Goal: Task Accomplishment & Management: Use online tool/utility

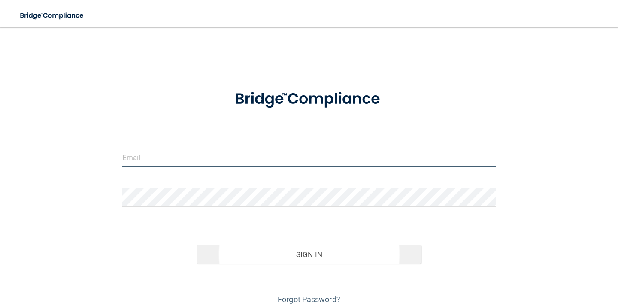
type input "[EMAIL_ADDRESS][DOMAIN_NAME]"
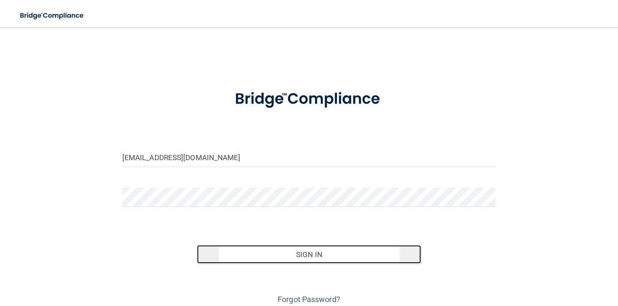
click at [367, 251] on button "Sign In" at bounding box center [309, 254] width 224 height 19
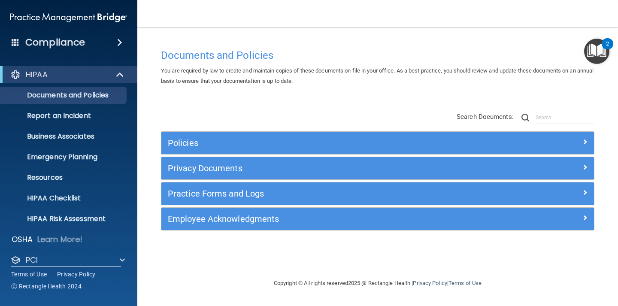
click at [594, 61] on img "Open Resource Center, 2 new notifications" at bounding box center [596, 51] width 25 height 25
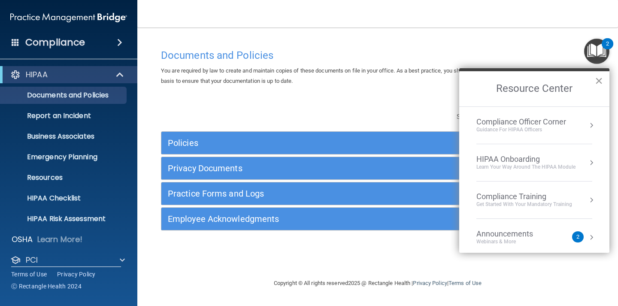
click at [599, 83] on button "×" at bounding box center [599, 81] width 8 height 14
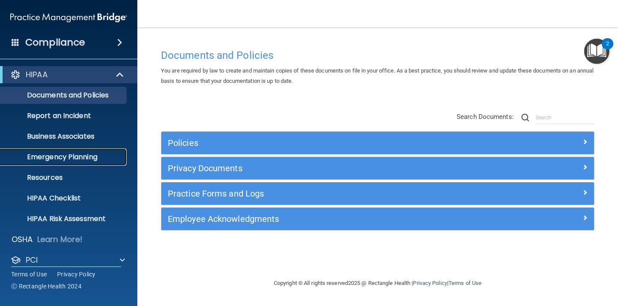
click at [86, 162] on link "Emergency Planning" at bounding box center [58, 157] width 135 height 17
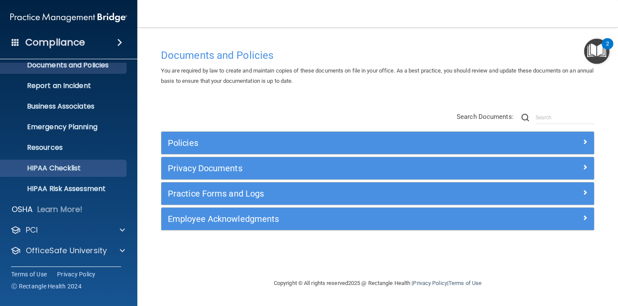
scroll to position [31, 0]
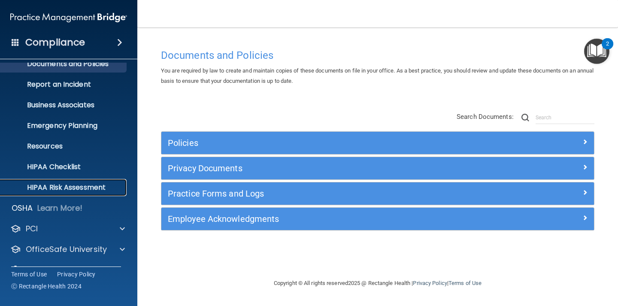
click at [66, 185] on p "HIPAA Risk Assessment" at bounding box center [64, 187] width 117 height 9
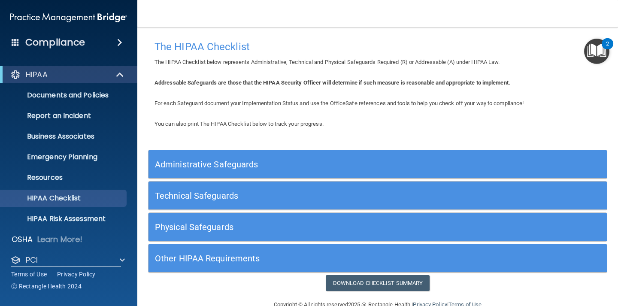
click at [273, 159] on div "Administrative Safeguards" at bounding box center [321, 164] width 344 height 19
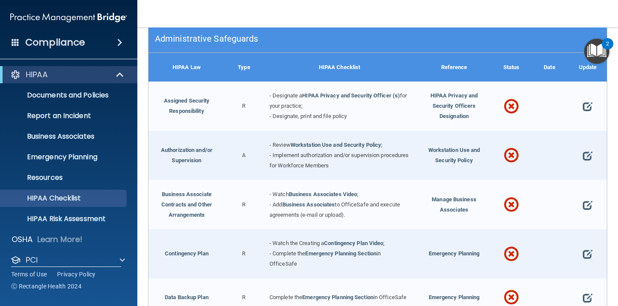
scroll to position [133, 0]
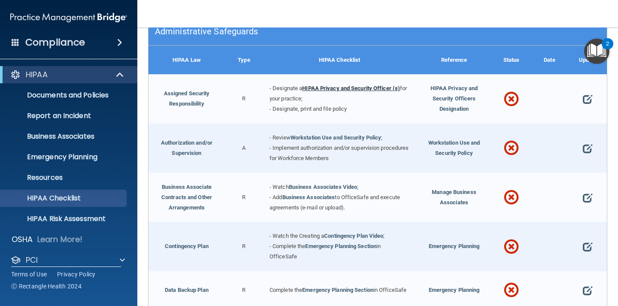
click at [349, 89] on link "HIPAA Privacy and Security Officer (s)" at bounding box center [351, 88] width 98 height 6
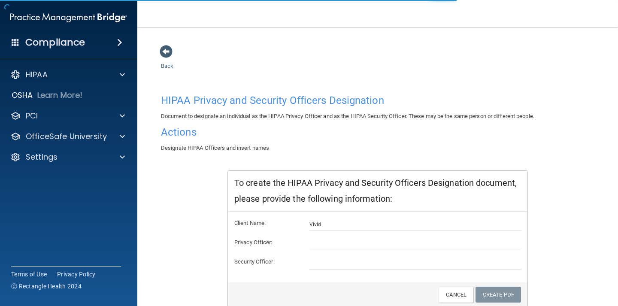
scroll to position [35, 0]
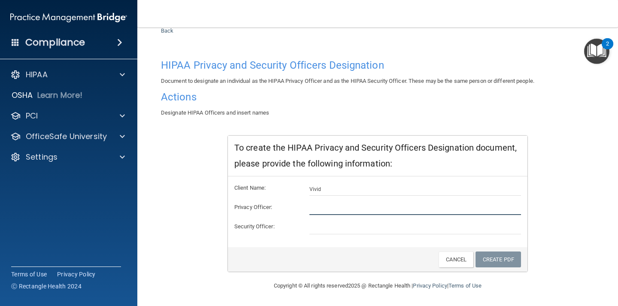
click at [331, 209] on input "text" at bounding box center [415, 208] width 212 height 13
type input "[PERSON_NAME]"
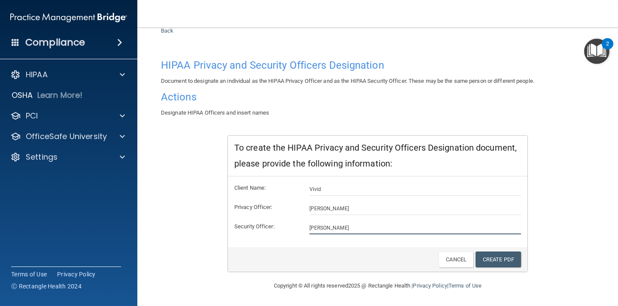
type input "[PERSON_NAME]"
click at [545, 173] on div "HIPAA Privacy and Security Officers Designation Document to designate an indivi…" at bounding box center [378, 163] width 434 height 217
click at [488, 258] on link "Create PDF" at bounding box center [499, 260] width 46 height 16
click at [503, 256] on link "Create PDF" at bounding box center [499, 260] width 46 height 16
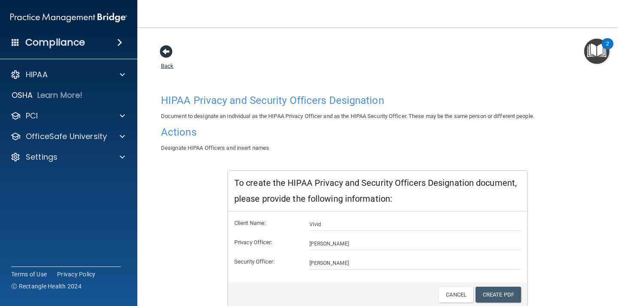
click at [162, 52] on span at bounding box center [166, 51] width 13 height 13
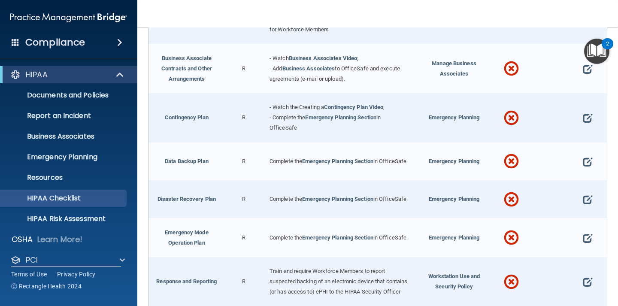
scroll to position [262, 0]
click at [74, 153] on p "Emergency Planning" at bounding box center [64, 157] width 117 height 9
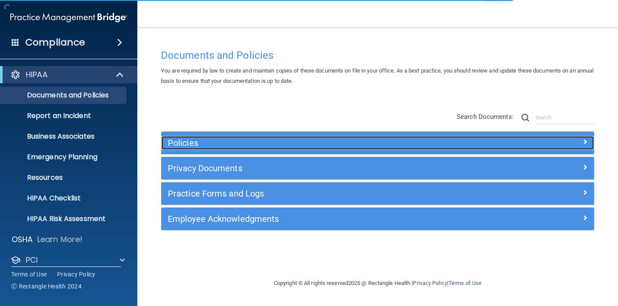
click at [332, 143] on h5 "Policies" at bounding box center [324, 142] width 312 height 9
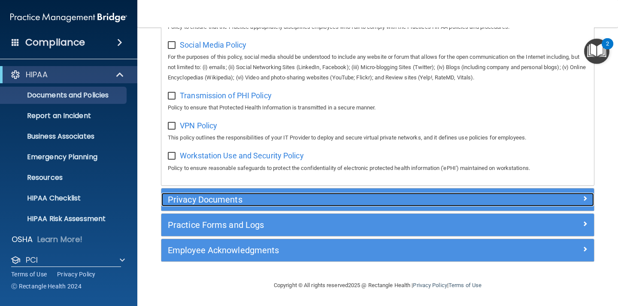
click at [264, 201] on h5 "Privacy Documents" at bounding box center [324, 199] width 312 height 9
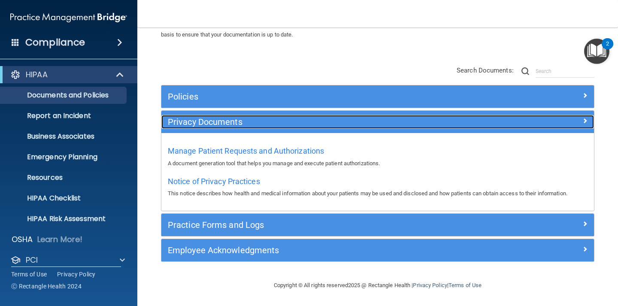
scroll to position [46, 0]
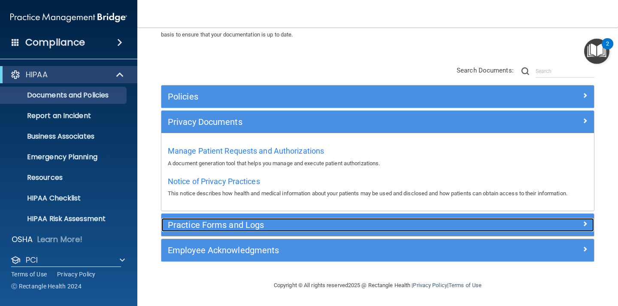
click at [320, 228] on h5 "Practice Forms and Logs" at bounding box center [324, 224] width 312 height 9
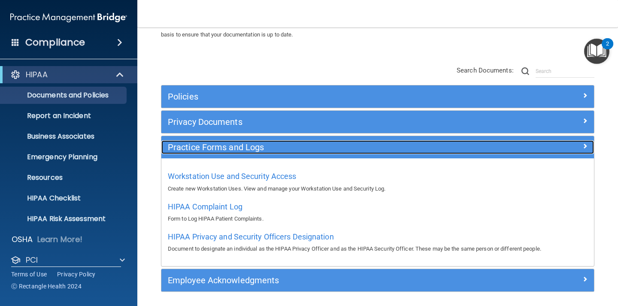
scroll to position [76, 0]
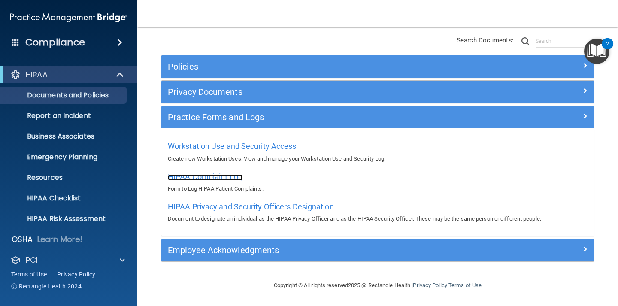
click at [231, 174] on span "HIPAA Complaint Log" at bounding box center [205, 176] width 75 height 9
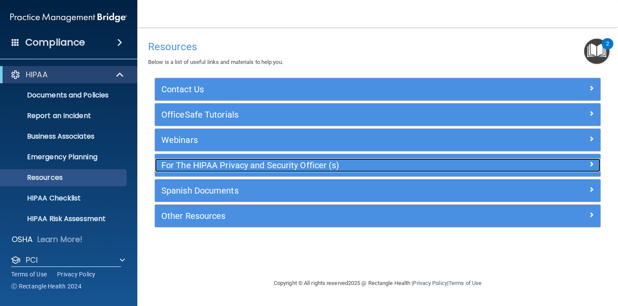
click at [350, 171] on div "For The HIPAA Privacy and Security Officer (s)" at bounding box center [322, 165] width 334 height 14
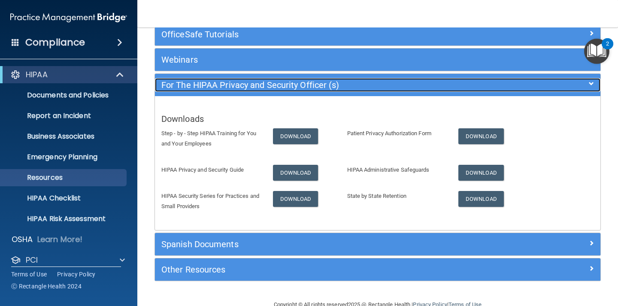
scroll to position [85, 0]
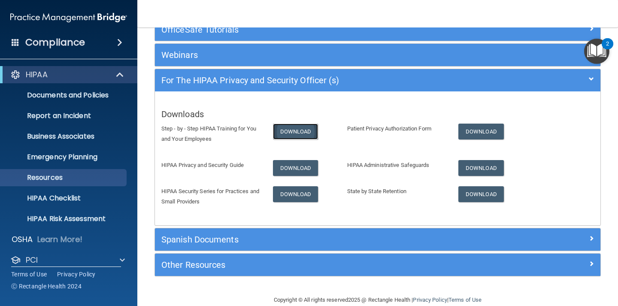
click at [299, 135] on link "Download" at bounding box center [296, 132] width 46 height 16
click at [315, 169] on link "Download" at bounding box center [296, 168] width 46 height 16
click at [73, 97] on p "Documents and Policies" at bounding box center [64, 95] width 117 height 9
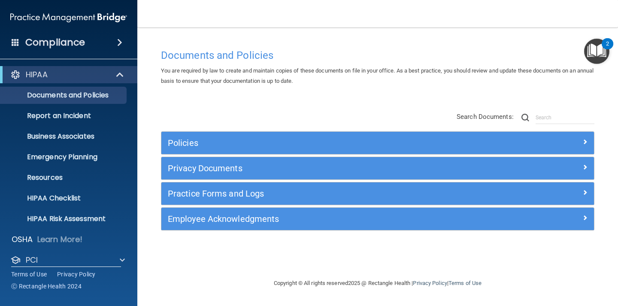
click at [290, 226] on div "Employee Acknowledgments" at bounding box center [377, 219] width 433 height 22
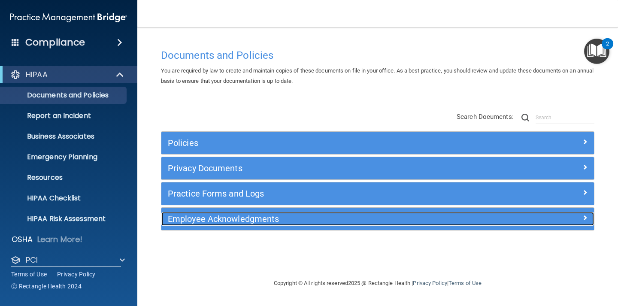
click at [292, 218] on h5 "Employee Acknowledgments" at bounding box center [324, 218] width 312 height 9
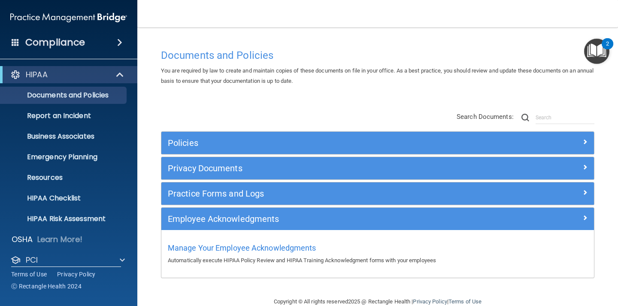
click at [273, 135] on div "Policies" at bounding box center [377, 143] width 433 height 22
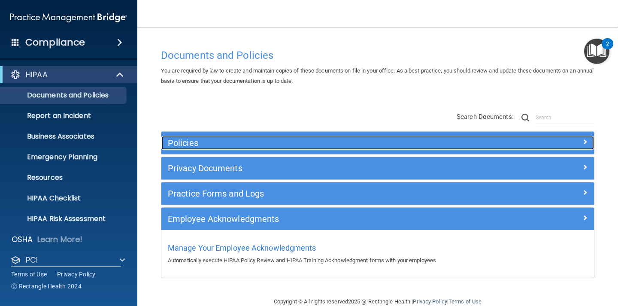
click at [266, 144] on h5 "Policies" at bounding box center [324, 142] width 312 height 9
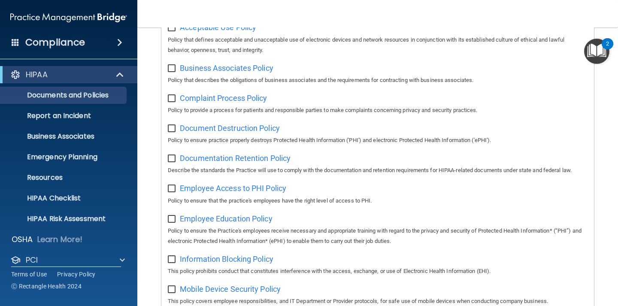
scroll to position [209, 0]
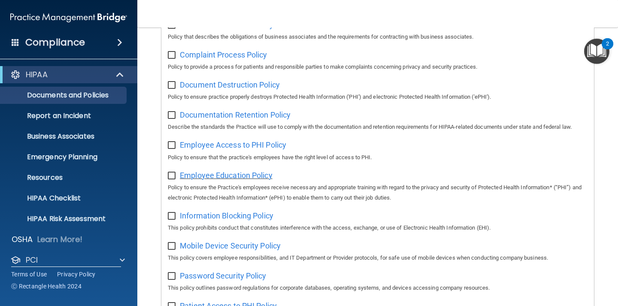
click at [257, 173] on span "Employee Education Policy" at bounding box center [226, 175] width 93 height 9
click at [58, 177] on p "Resources" at bounding box center [64, 177] width 117 height 9
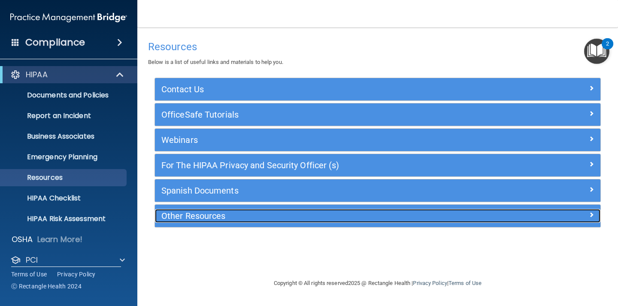
click at [258, 218] on h5 "Other Resources" at bounding box center [322, 215] width 322 height 9
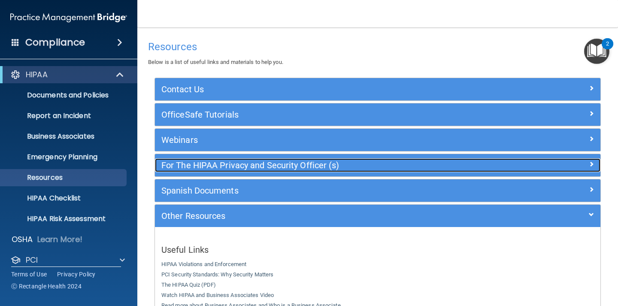
click at [283, 167] on h5 "For The HIPAA Privacy and Security Officer (s)" at bounding box center [322, 165] width 322 height 9
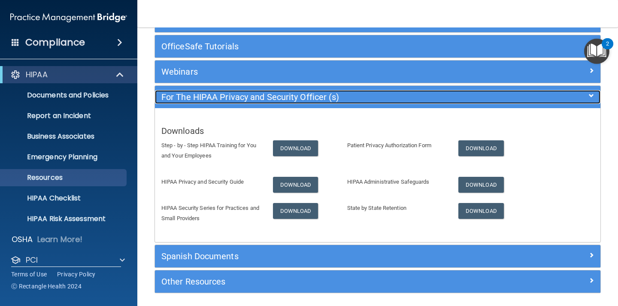
scroll to position [75, 0]
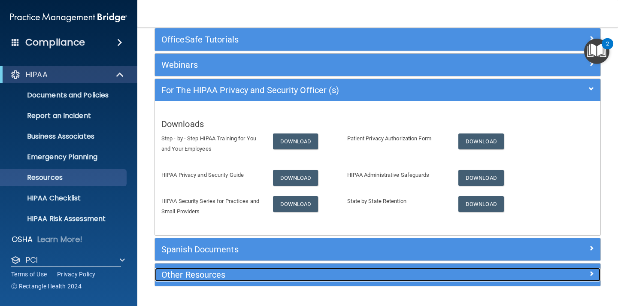
click at [325, 276] on h5 "Other Resources" at bounding box center [322, 274] width 322 height 9
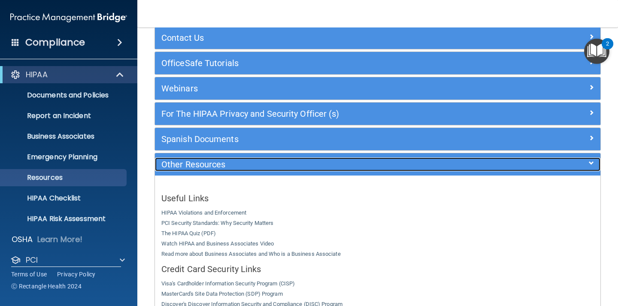
scroll to position [10, 0]
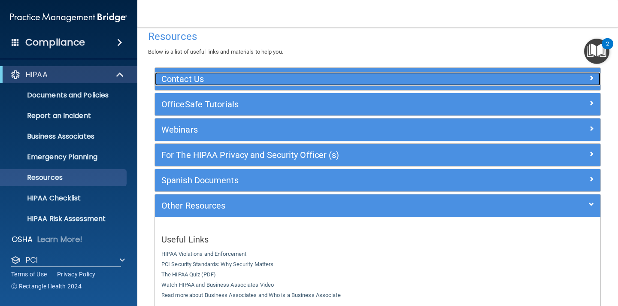
click at [260, 83] on h5 "Contact Us" at bounding box center [322, 78] width 322 height 9
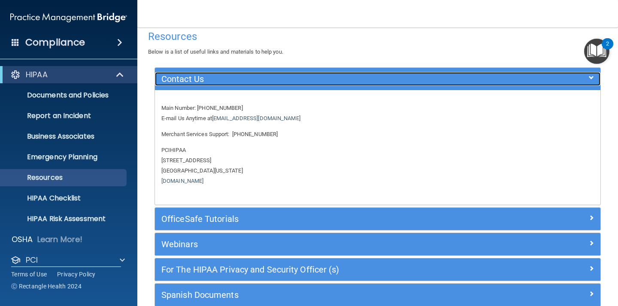
scroll to position [53, 0]
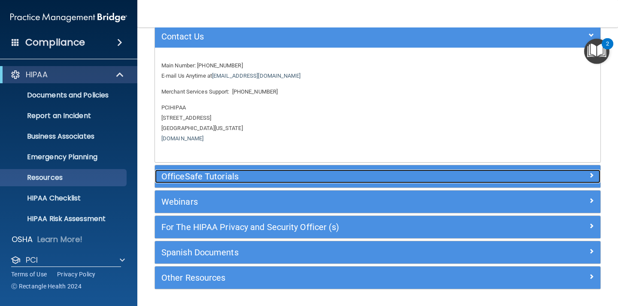
click at [248, 179] on h5 "OfficeSafe Tutorials" at bounding box center [322, 176] width 322 height 9
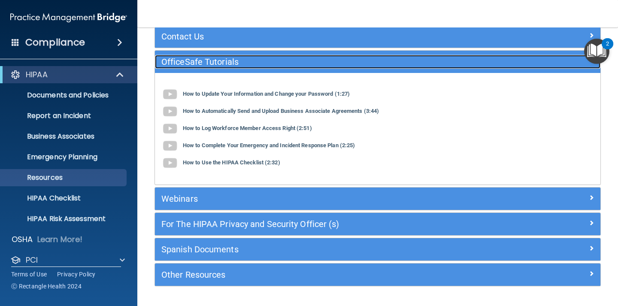
scroll to position [77, 0]
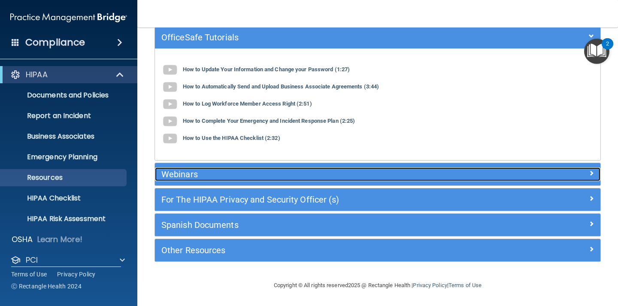
click at [275, 179] on div "Webinars" at bounding box center [322, 174] width 334 height 14
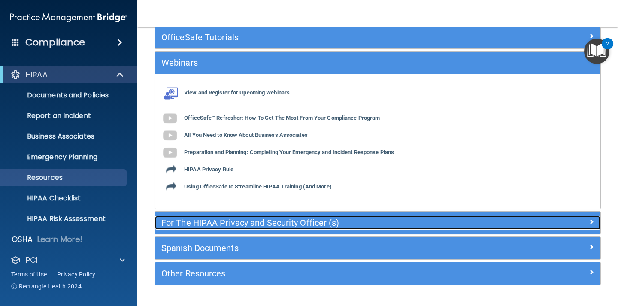
click at [298, 221] on h5 "For The HIPAA Privacy and Security Officer (s)" at bounding box center [322, 222] width 322 height 9
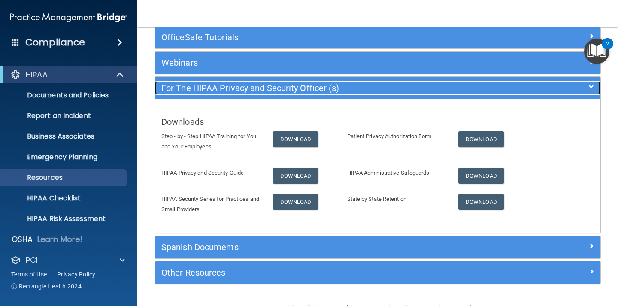
scroll to position [100, 0]
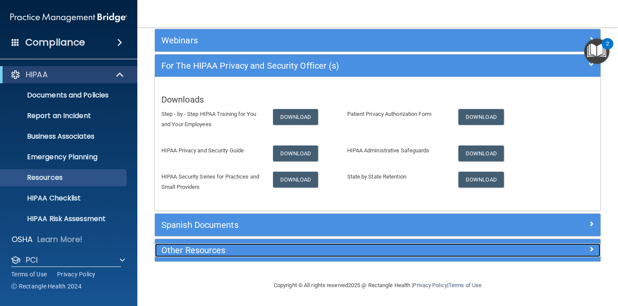
click at [389, 249] on h5 "Other Resources" at bounding box center [322, 250] width 322 height 9
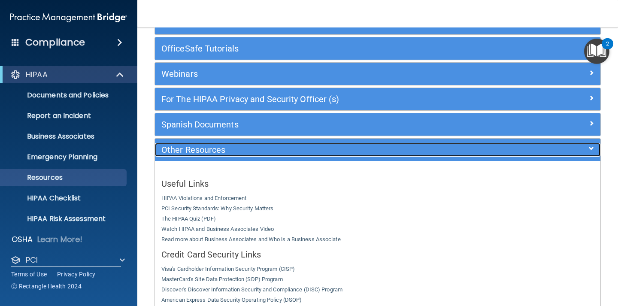
scroll to position [0, 0]
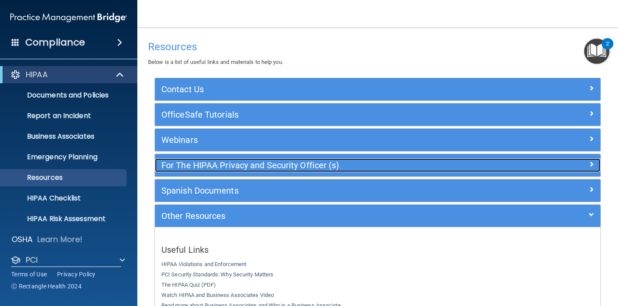
click at [318, 163] on h5 "For The HIPAA Privacy and Security Officer (s)" at bounding box center [322, 165] width 322 height 9
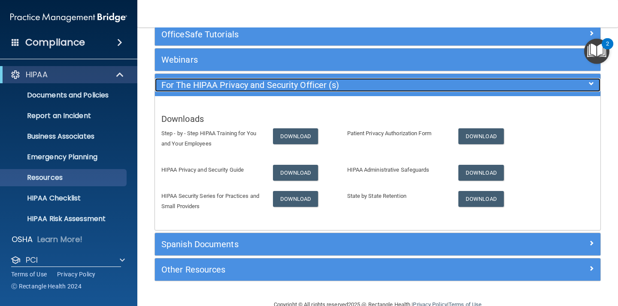
scroll to position [81, 0]
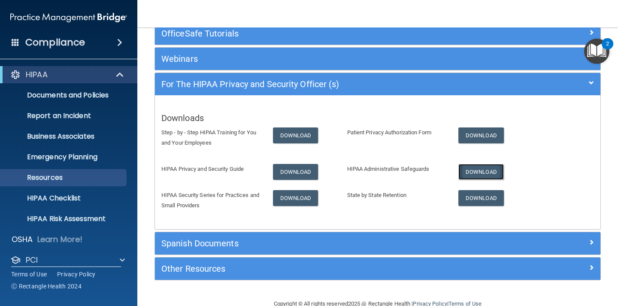
click at [476, 172] on link "Download" at bounding box center [481, 172] width 46 height 16
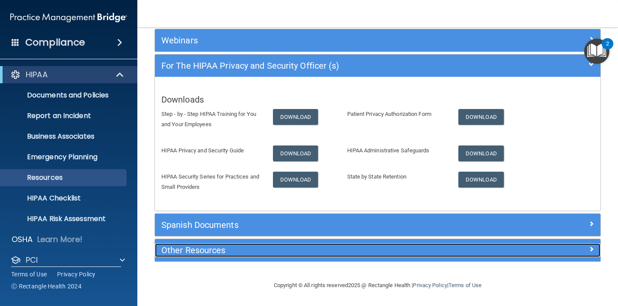
click at [246, 251] on h5 "Other Resources" at bounding box center [322, 250] width 322 height 9
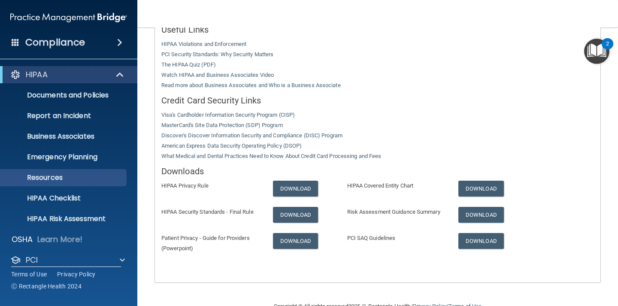
scroll to position [241, 0]
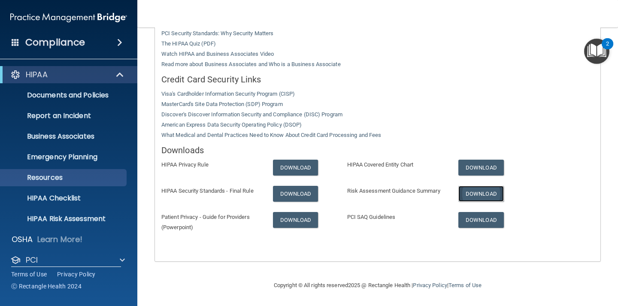
click at [464, 194] on link "Download" at bounding box center [481, 194] width 46 height 16
